Goal: Ask a question

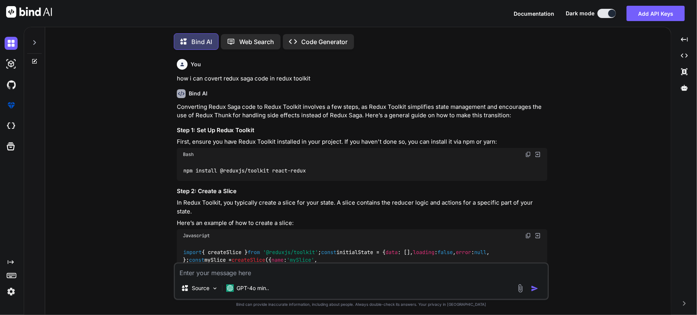
type textarea "x"
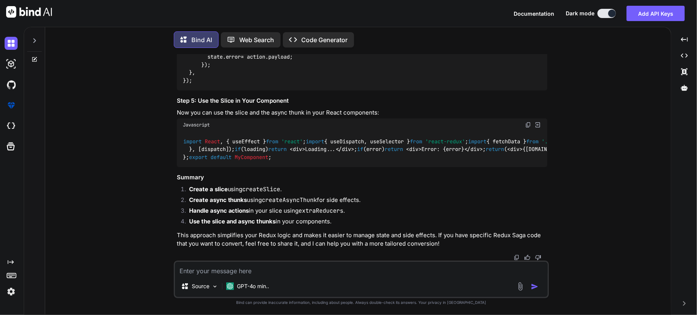
scroll to position [841, 0]
click at [210, 273] on textarea at bounding box center [361, 269] width 373 height 14
type textarea "h"
type textarea "x"
type textarea "ho"
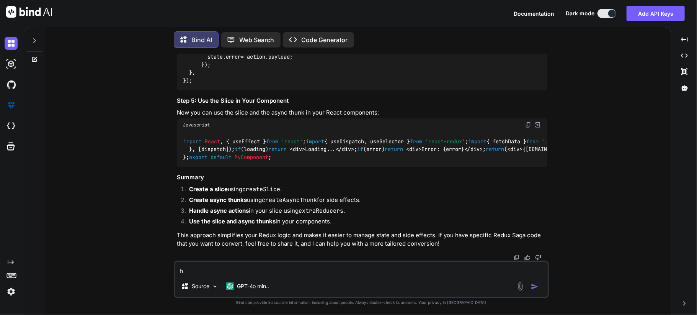
type textarea "x"
type textarea "ho="
type textarea "x"
type textarea "ho"
type textarea "x"
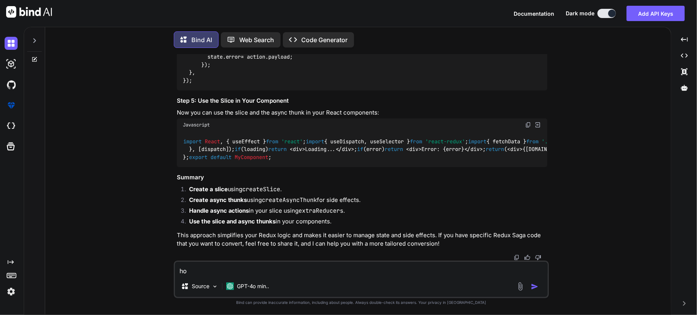
type textarea "how"
type textarea "x"
type textarea "how"
type textarea "x"
type textarea "how i"
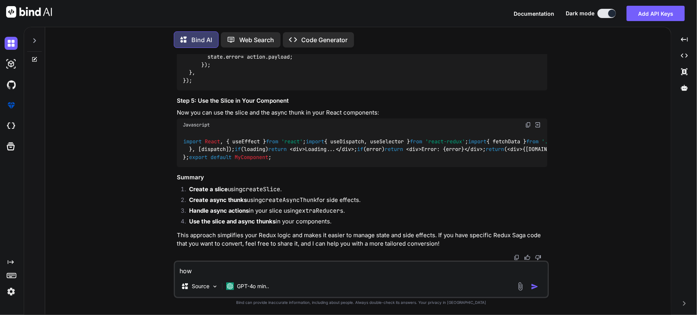
type textarea "x"
type textarea "how i"
type textarea "x"
type textarea "how i c"
type textarea "x"
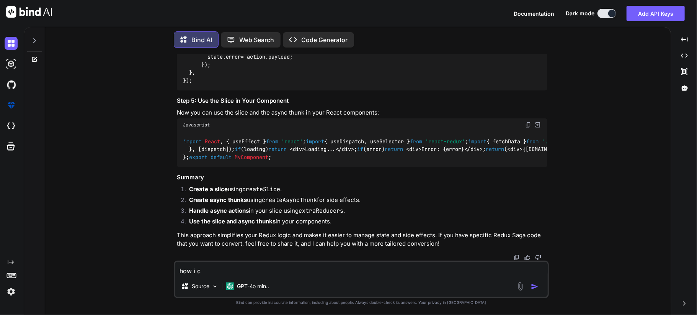
type textarea "how i ca"
type textarea "x"
type textarea "how i can"
type textarea "x"
type textarea "how i can"
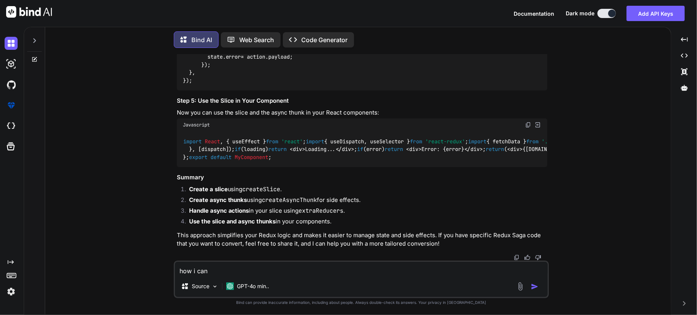
type textarea "x"
type textarea "how i can i"
type textarea "x"
type textarea "how i can im"
type textarea "x"
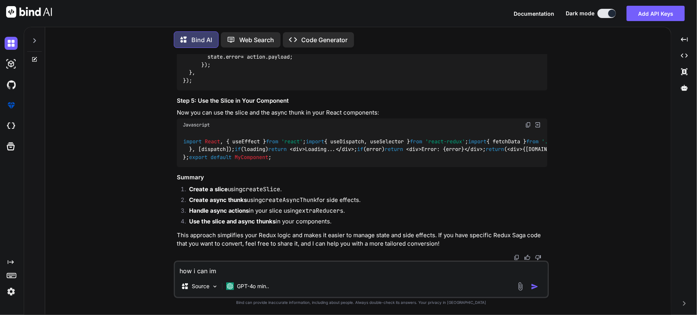
type textarea "how i can imp"
type textarea "x"
type textarea "how i can impl"
type textarea "x"
type textarea "how i can imple"
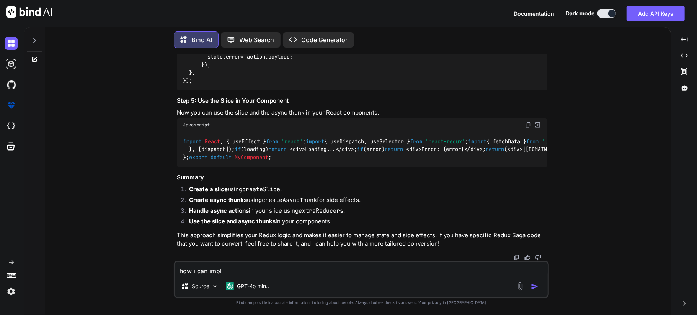
type textarea "x"
type textarea "how i can implem"
type textarea "x"
type textarea "how i can impleme"
type textarea "x"
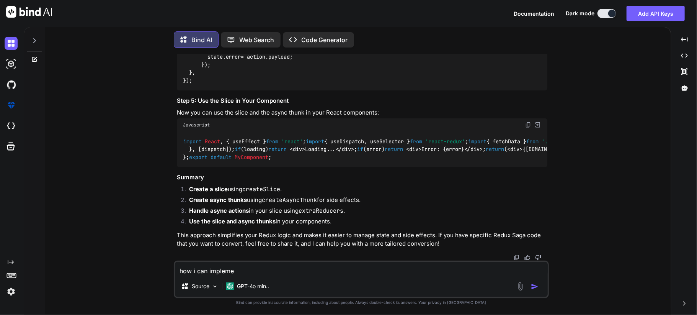
type textarea "how i can implemen"
type textarea "x"
type textarea "how i can implement"
type textarea "x"
type textarea "how i can implement"
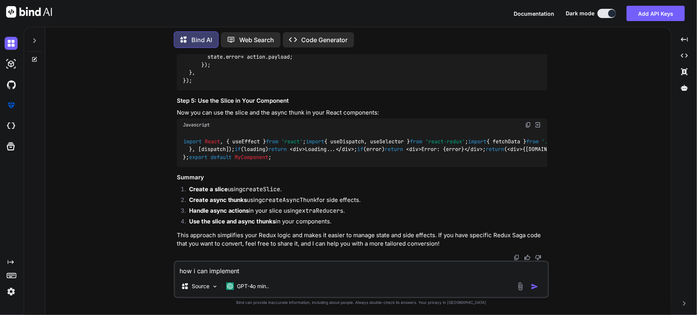
type textarea "x"
type textarea "how i can implement ."
type textarea "x"
type textarea "how i can implement .a"
type textarea "x"
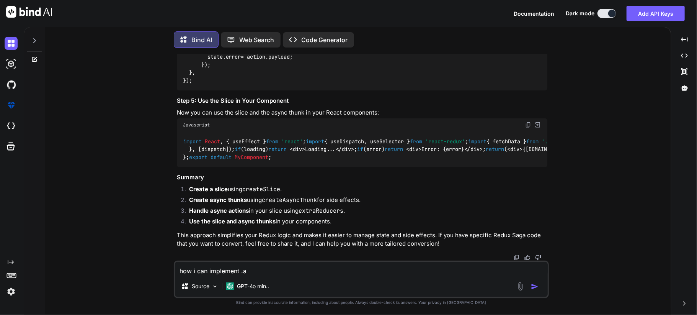
type textarea "how i can implement .aa"
type textarea "x"
type textarea "how i can implement .aar"
type textarea "x"
type textarea "how i can implement .aar"
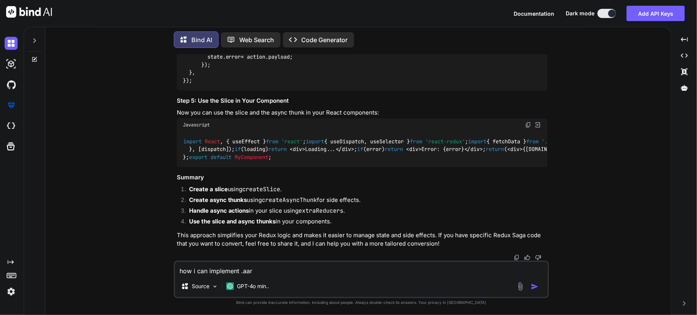
type textarea "x"
type textarea "how i can implement .aar f"
type textarea "x"
type textarea "how i can implement .aar fi"
type textarea "x"
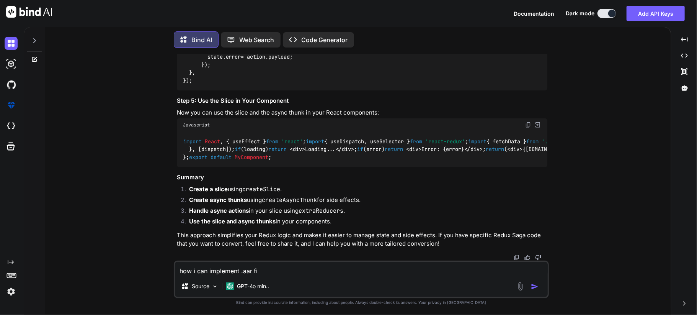
type textarea "how i can implement .aar fil"
type textarea "x"
type textarea "how i can implement .aar file"
type textarea "x"
type textarea "how i can implement .aar file"
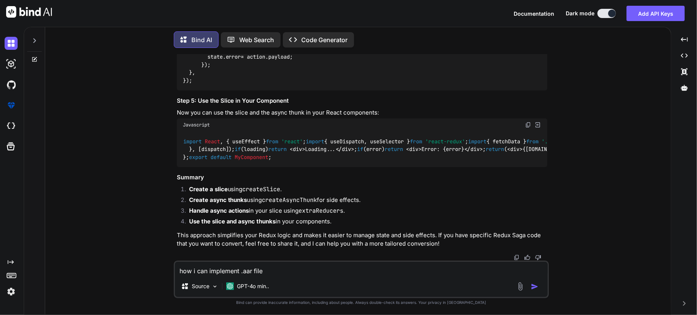
type textarea "x"
type textarea "how i can implement .aar file i"
type textarea "x"
type textarea "how i can implement .aar file in"
type textarea "x"
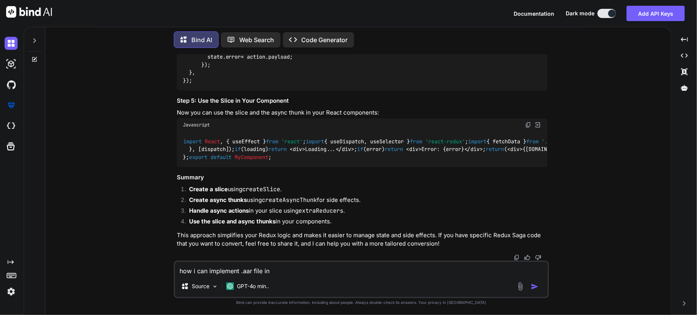
type textarea "how i can implement .aar file in"
type textarea "x"
type textarea "how i can implement .aar file in r"
type textarea "x"
type textarea "how i can implement .aar file in re"
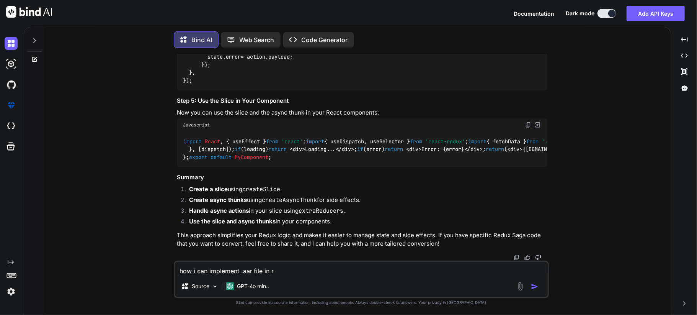
type textarea "x"
type textarea "how i can implement .aar file in rea"
type textarea "x"
type textarea "how i can implement .aar file in rea c"
type textarea "x"
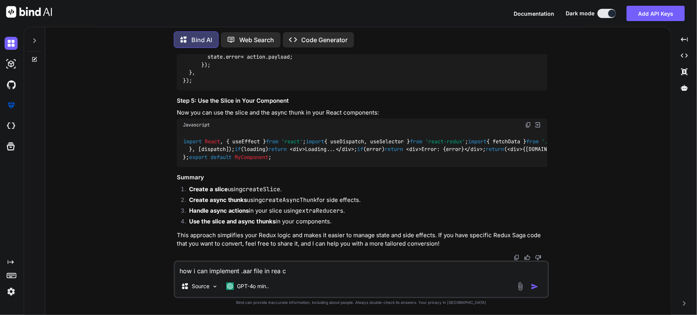
type textarea "how i can implement .aar file in rea ct"
type textarea "x"
type textarea "how i can implement .aar file in rea ct"
type textarea "x"
type textarea "how i can implement .aar file in rea ct"
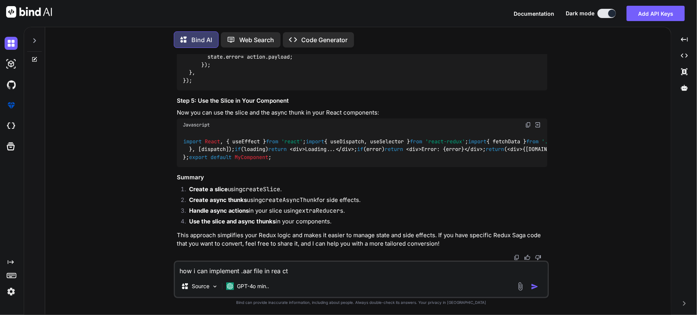
type textarea "x"
type textarea "how i can implement .aar file in rea c"
type textarea "x"
type textarea "how i can implement .aar file in rea"
type textarea "x"
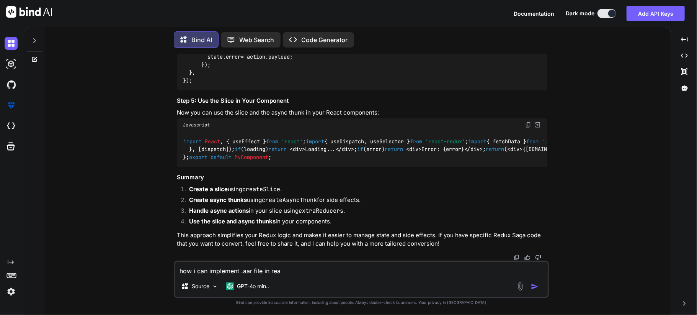
type textarea "how i can implement .aar file in rea"
type textarea "x"
type textarea "how i can implement .aar file in reac"
type textarea "x"
type textarea "how i can implement .aar file in react"
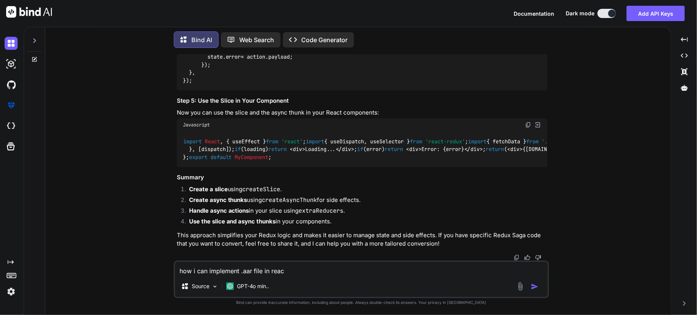
type textarea "x"
type textarea "how i can implement .aar file in react"
type textarea "x"
type textarea "how i can implement .aar file in react n"
type textarea "x"
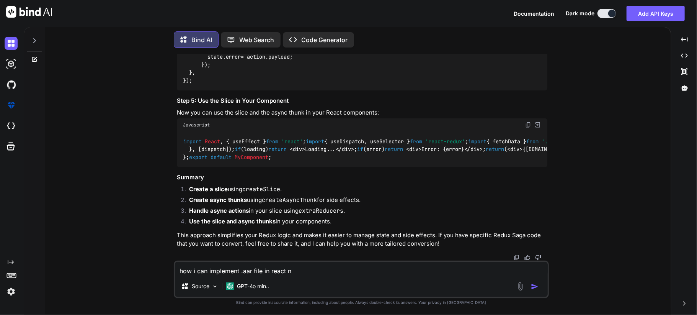
type textarea "how i can implement .aar file in react na"
type textarea "x"
type textarea "how i can implement .aar file in react nat"
type textarea "x"
type textarea "how i can implement .aar file in react nati"
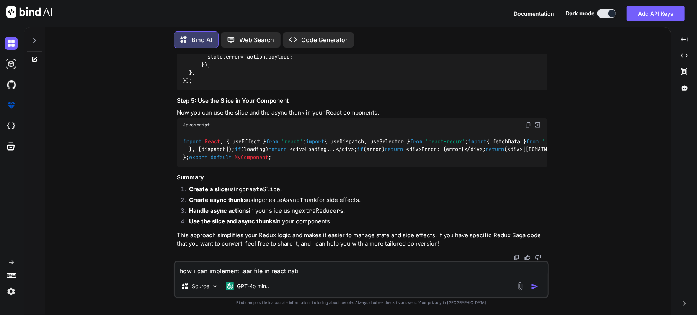
type textarea "x"
type textarea "how i can implement .aar file in react nativ"
type textarea "x"
type textarea "how i can implement .aar file in react native"
type textarea "x"
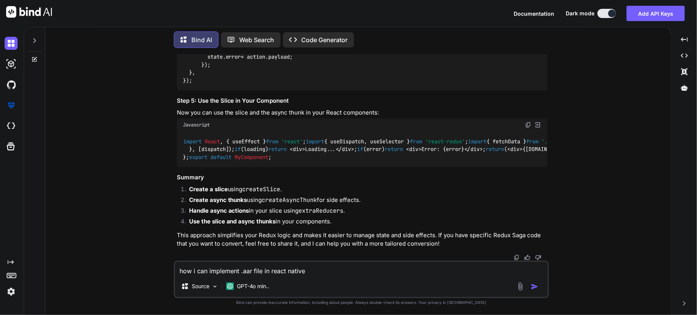
type textarea "how i can implement .aar file in react native"
type textarea "x"
type textarea "how i can implement .aar file in react native"
type textarea "x"
type textarea "how i can implement .aar file in react native u"
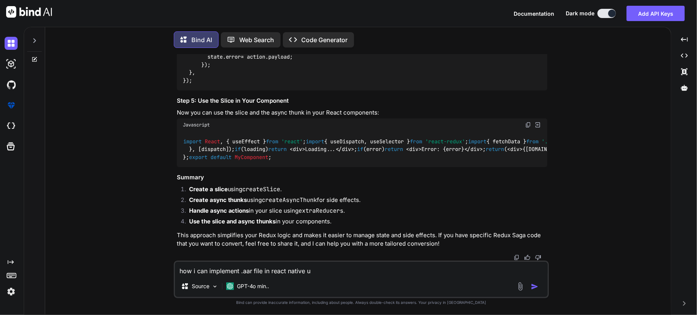
type textarea "x"
type textarea "how i can implement .aar file in react native us"
type textarea "x"
type textarea "how i can implement .aar file in react native use"
type textarea "x"
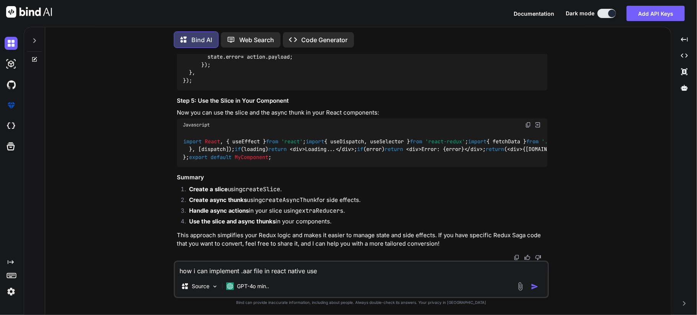
type textarea "how i can implement .aar file in react native use"
type textarea "x"
type textarea "how i can implement .aar file in react native use h"
type textarea "x"
type textarea "how i can implement .aar file in react native use he"
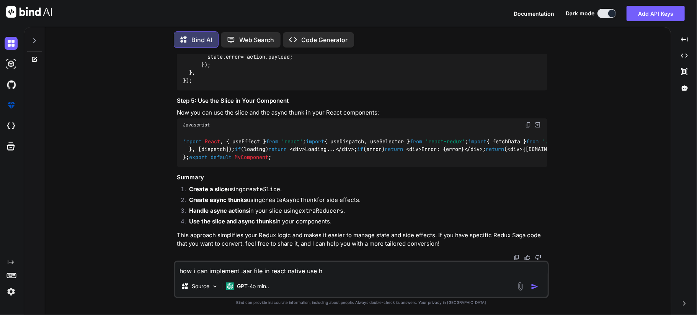
type textarea "x"
type textarea "how i can implement .aar file in react native use her"
type textarea "x"
type textarea "how i can implement .aar file in react native use her"
type textarea "x"
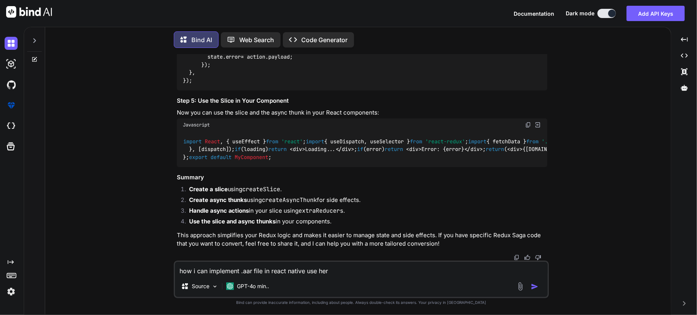
type textarea "how i can implement .aar file in react native use her"
type textarea "x"
type textarea "how i can implement .aar file in react native use he"
type textarea "x"
type textarea "how i can implement .aar file in react native use h"
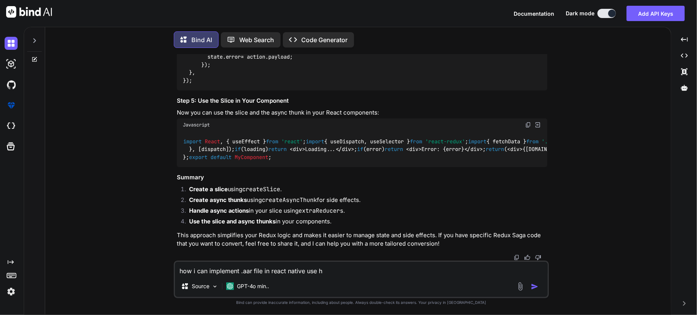
type textarea "x"
type textarea "how i can implement .aar file in react native use"
type textarea "x"
type textarea "how i can implement .aar file in react native use t"
type textarea "x"
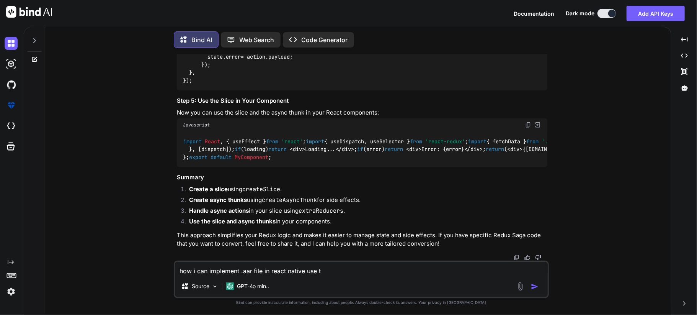
type textarea "how i can implement .aar file in react native use th"
type textarea "x"
type textarea "how i can implement .aar file in react native use the"
type textarea "x"
type textarea "how i can implement .aar file in react native use thes"
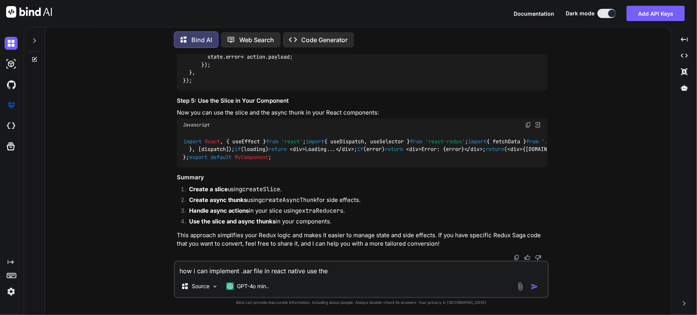
type textarea "x"
type textarea "how i can implement .aar file in react native use these"
type textarea "x"
type textarea "how i can implement .aar file in react native use these"
type textarea "x"
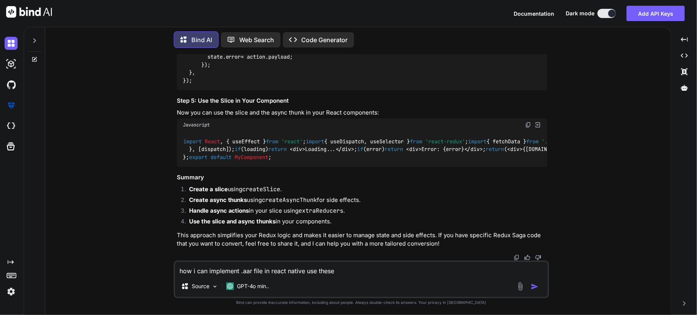
type textarea "how i can implement .aar file in react native use these f"
type textarea "x"
type textarea "how i can implement .aar file in react native use these fi"
type textarea "x"
type textarea "how i can implement .aar file in react native use these fil"
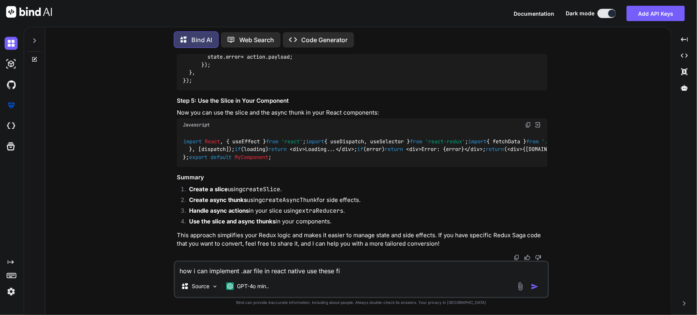
type textarea "x"
type textarea "how i can implement .aar file in react native use these file"
type textarea "x"
type textarea "how i can implement .aar file in react native use these file"
type textarea "x"
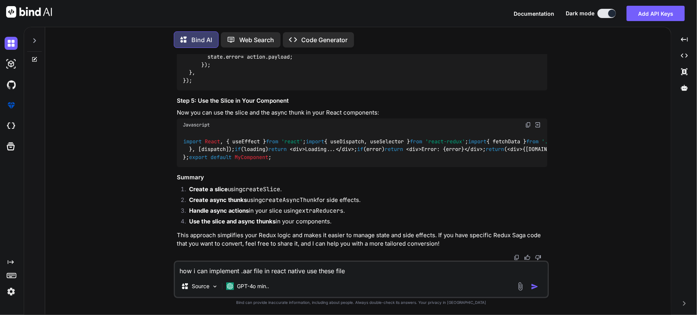
type textarea "how i can implement .aar file in react native use these file f"
type textarea "x"
type textarea "how i can implement .aar file in react native use these file fu"
type textarea "x"
type textarea "how i can implement .aar file in react native use these file fun"
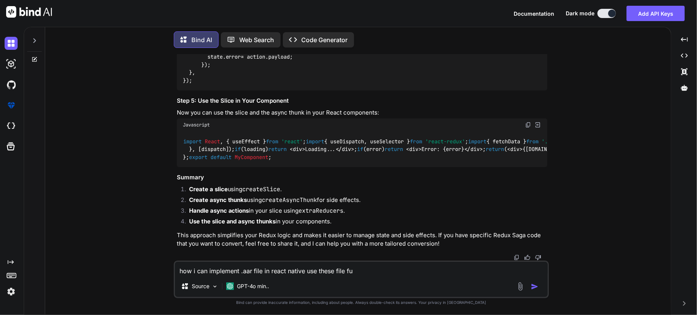
type textarea "x"
type textarea "how i can implement .aar file in react native use these file func"
type textarea "x"
type textarea "how i can implement .aar file in react native use these file funct"
type textarea "x"
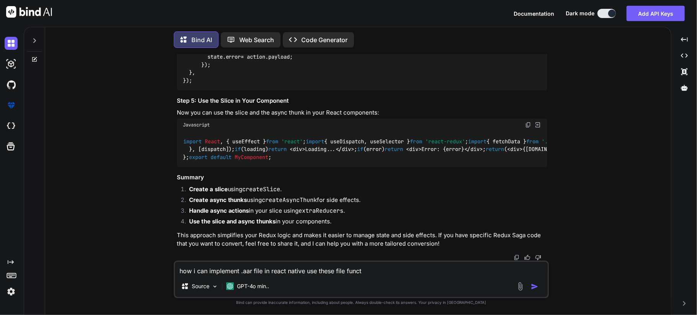
type textarea "how i can implement .aar file in react native use these file functi"
type textarea "x"
type textarea "how i can implement .aar file in react native use these file functio"
type textarea "x"
type textarea "how i can implement .aar file in react native use these file function"
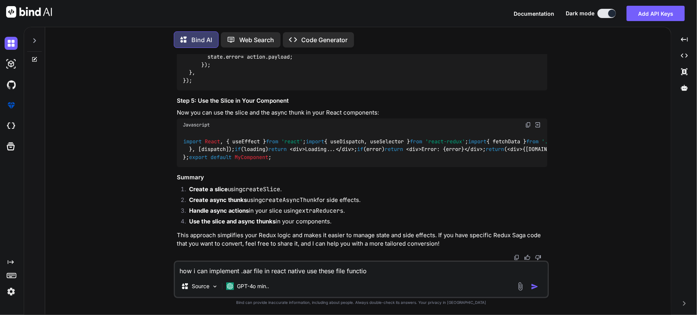
type textarea "x"
type textarea "how i can implement .aar file in react native use these file functiona"
type textarea "x"
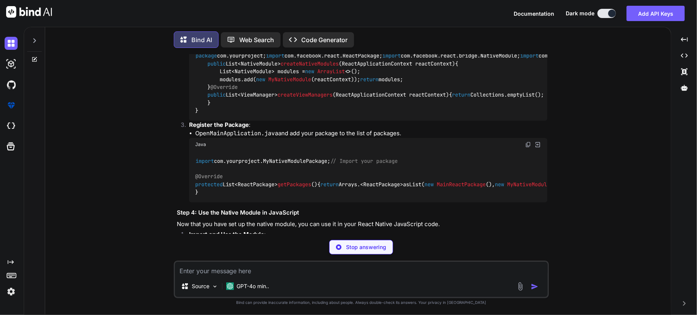
scroll to position [1203, 0]
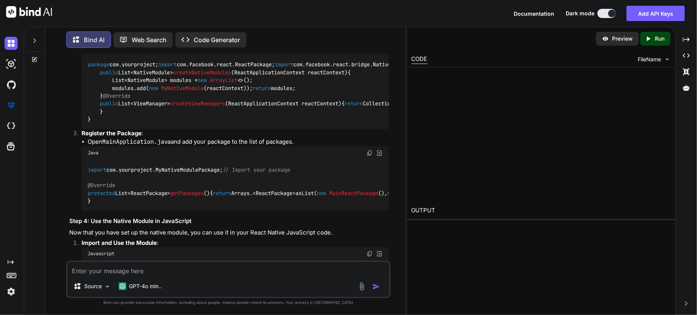
type textarea "x"
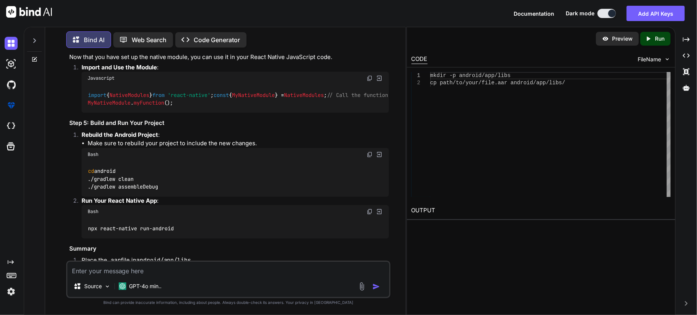
scroll to position [1123, 0]
